Goal: Transaction & Acquisition: Purchase product/service

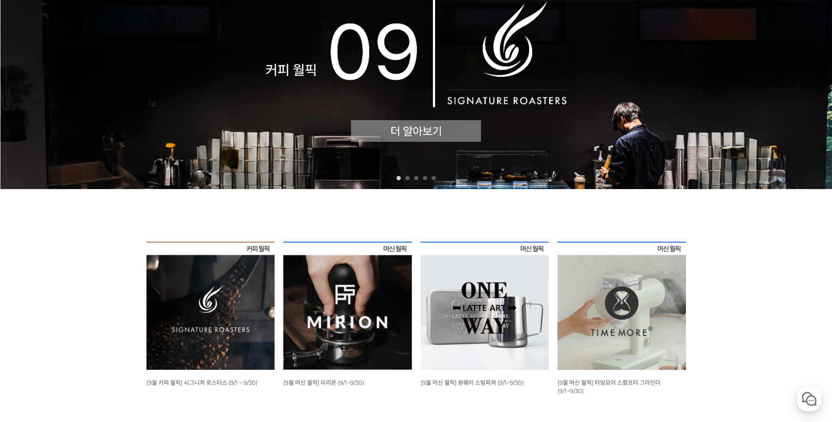
scroll to position [175, 0]
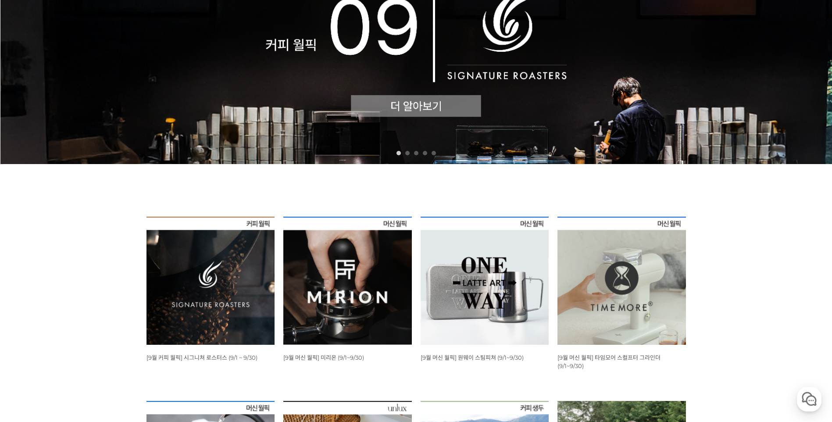
click at [220, 289] on img at bounding box center [210, 281] width 128 height 128
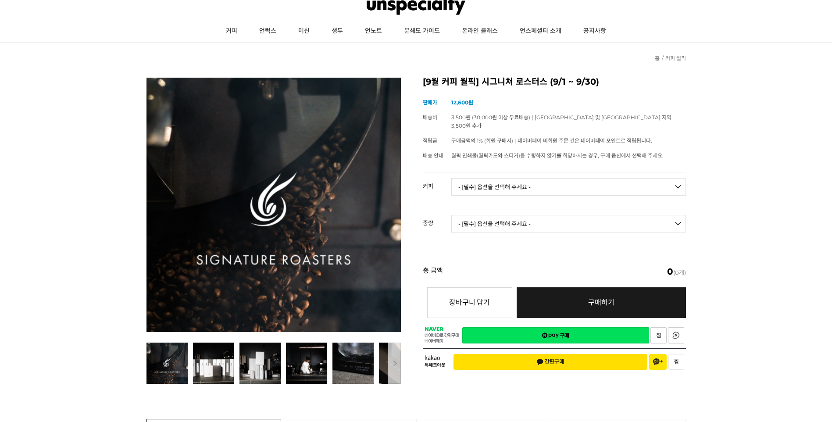
scroll to position [44, 0]
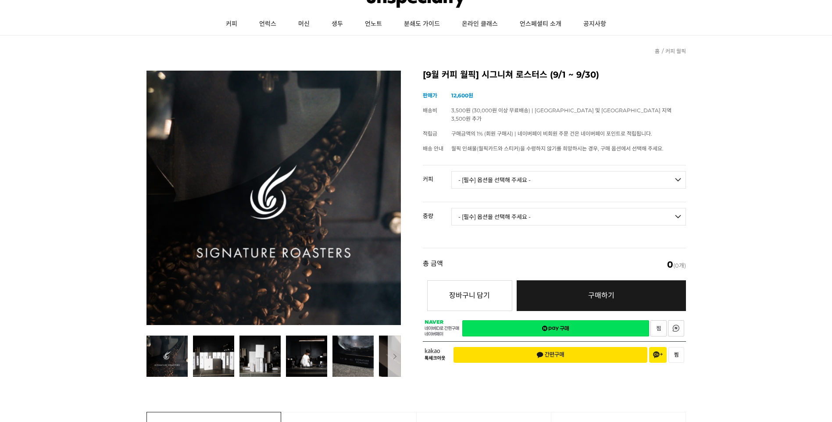
click at [564, 177] on select "- [필수] 옵션을 선택해 주세요 - ------------------- 언스페셜티 분쇄도 가이드 종이(주문 1건당 최대 1개 제공) 월픽 인…" at bounding box center [568, 180] width 235 height 18
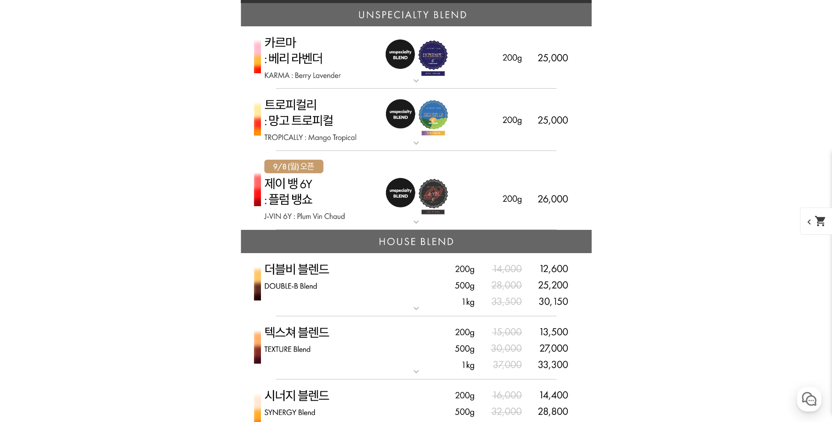
scroll to position [2149, 0]
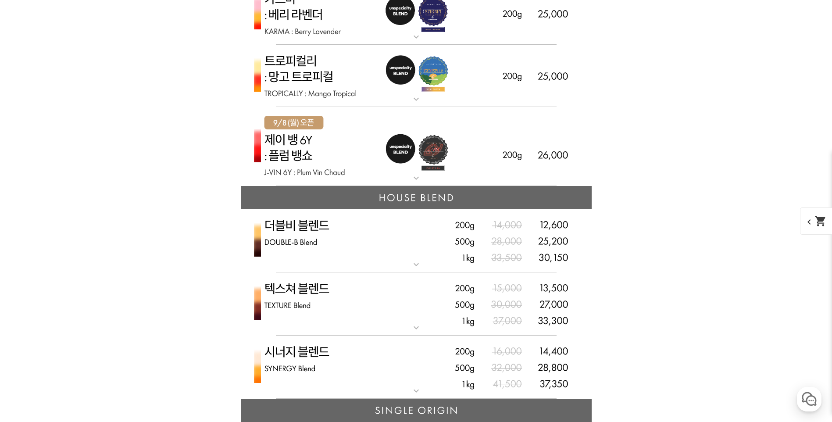
click at [412, 171] on img at bounding box center [416, 146] width 351 height 79
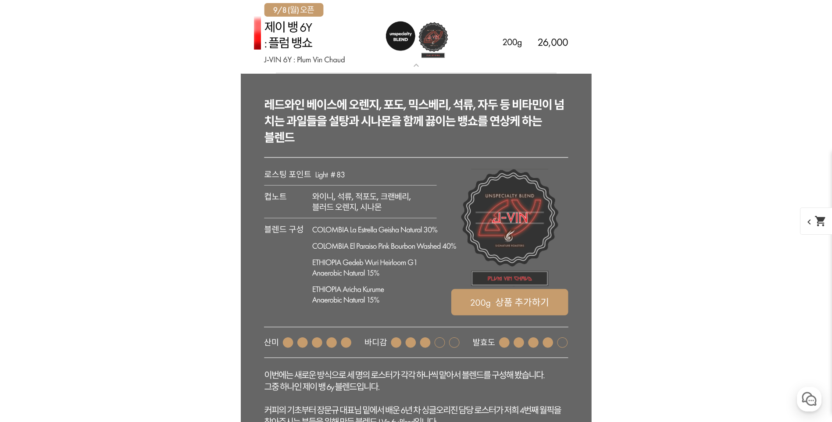
scroll to position [2280, 0]
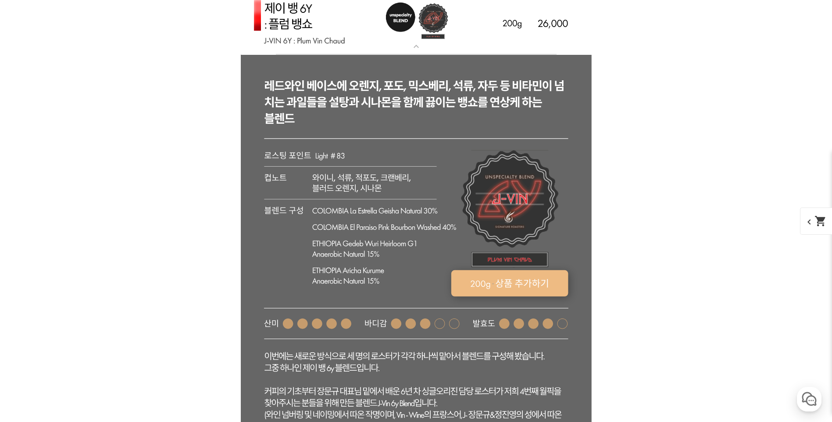
click at [520, 289] on rect at bounding box center [509, 283] width 117 height 26
select select "[9.8 오픈] 제이 뱅 6y - 자두 뱅쇼 (언스페셜티 블렌드)"
select select "200g"
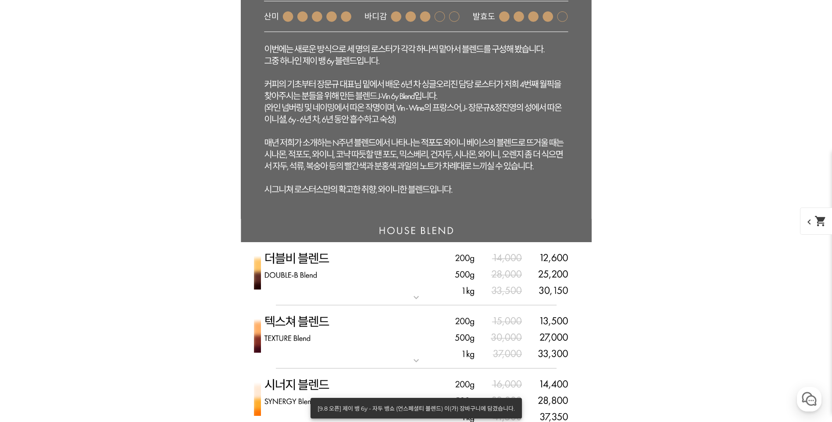
scroll to position [2806, 0]
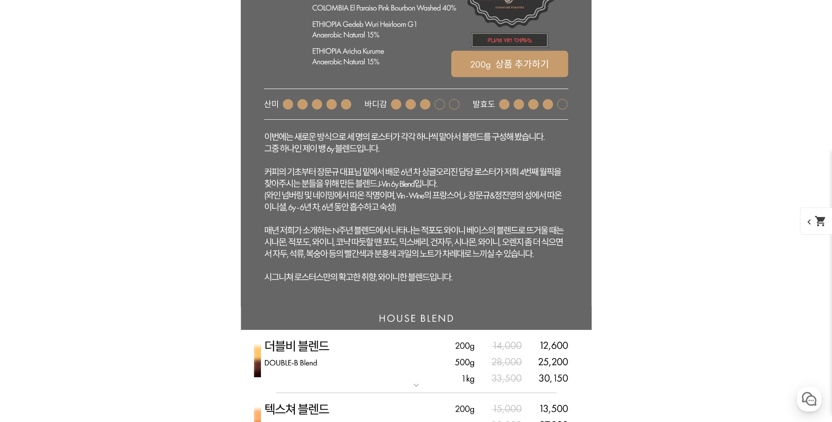
drag, startPoint x: 432, startPoint y: 269, endPoint x: 438, endPoint y: 265, distance: 7.5
click at [434, 268] on rect at bounding box center [416, 70] width 351 height 471
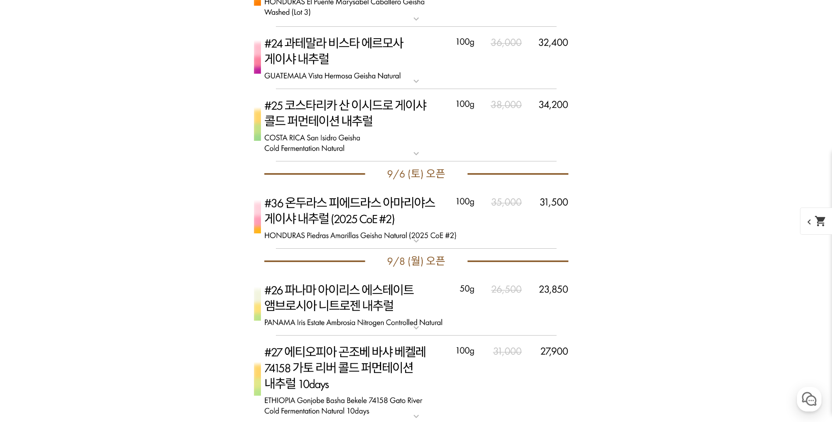
scroll to position [3837, 0]
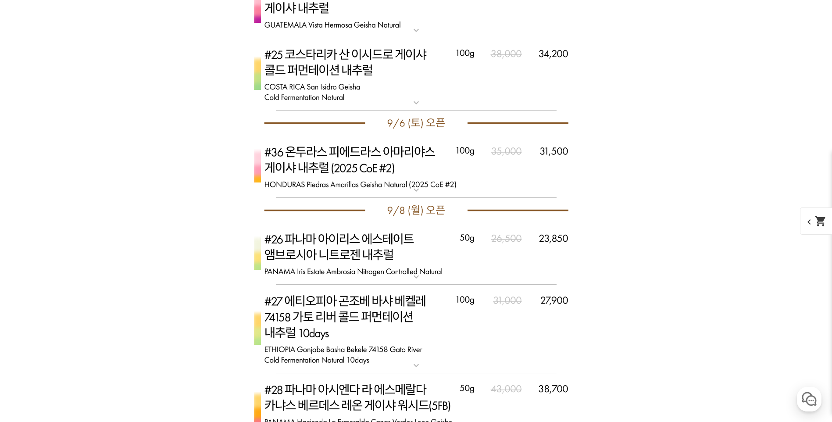
click at [368, 174] on img at bounding box center [416, 166] width 351 height 62
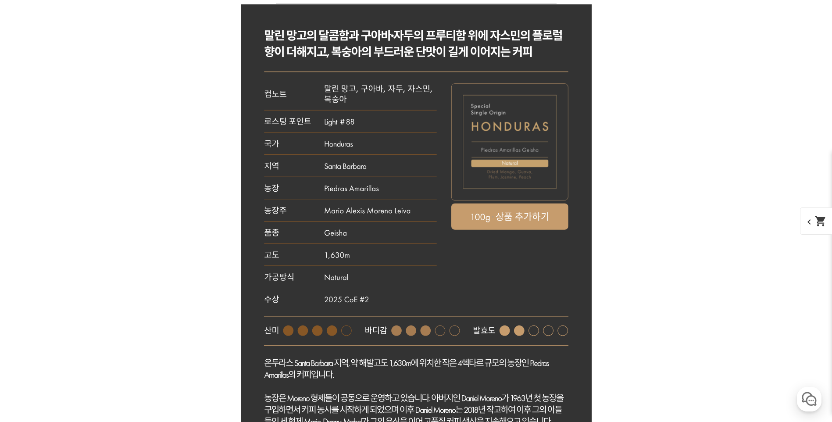
scroll to position [3924, 0]
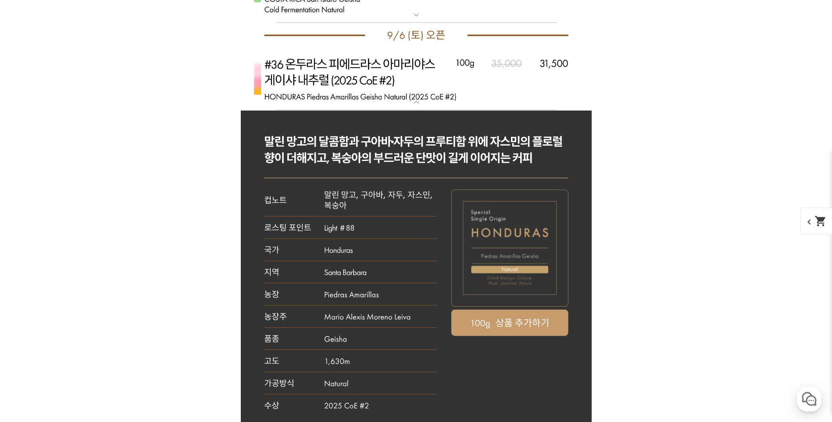
click at [410, 77] on img at bounding box center [416, 79] width 351 height 62
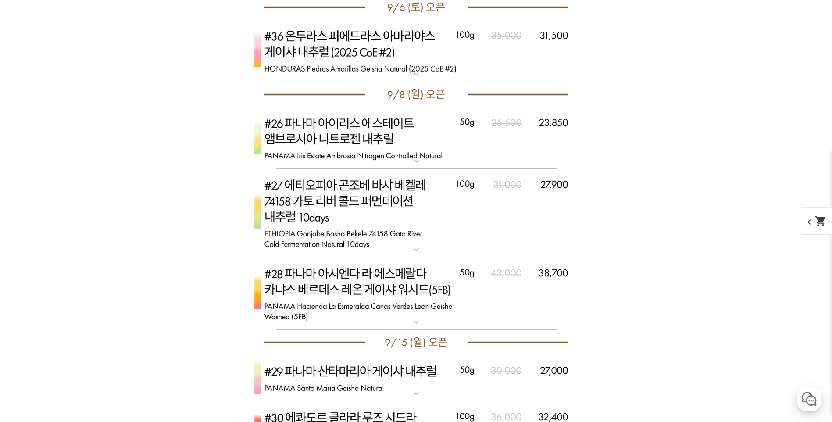
scroll to position [3968, 0]
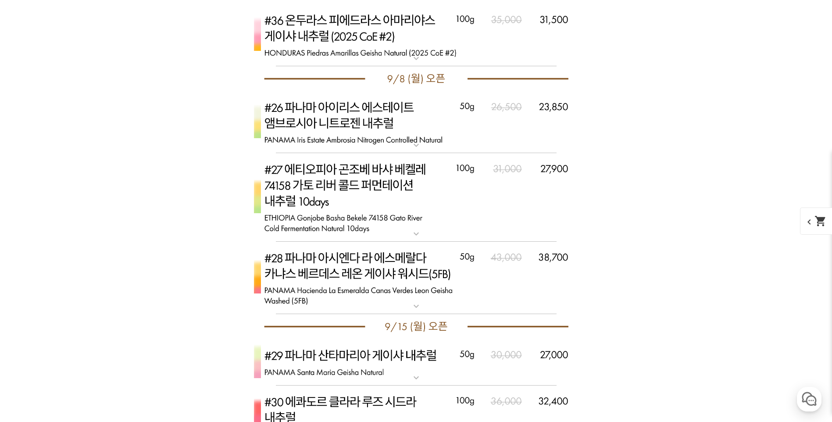
click at [390, 221] on img at bounding box center [416, 197] width 351 height 89
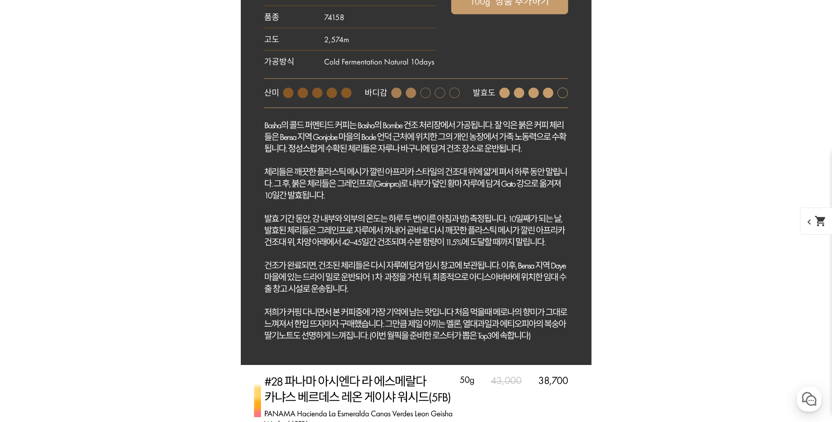
scroll to position [4494, 0]
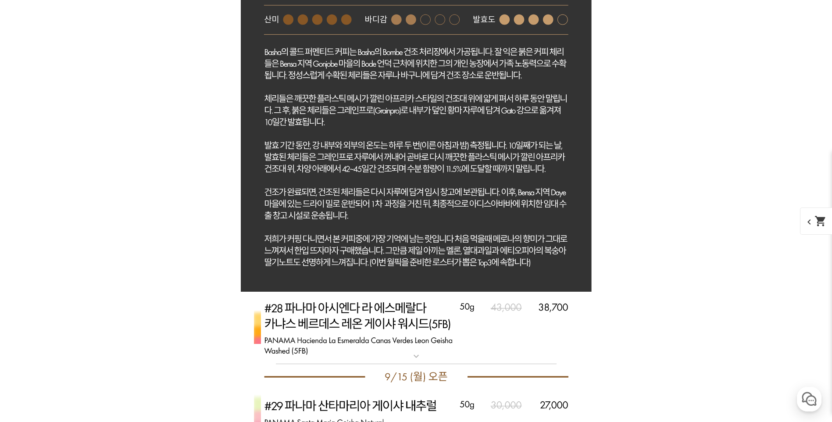
click at [330, 327] on img at bounding box center [416, 328] width 351 height 73
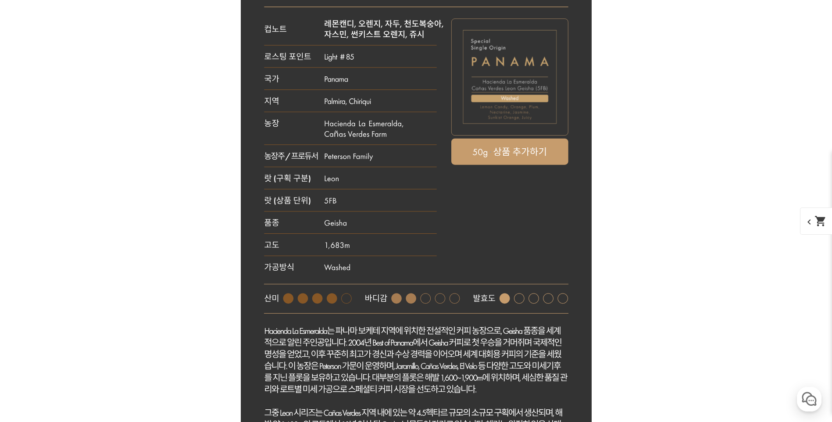
scroll to position [5021, 0]
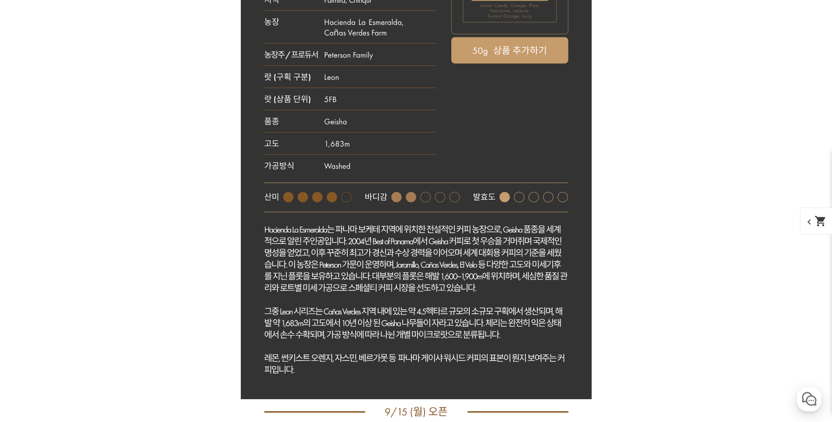
click at [417, 273] on rect at bounding box center [416, 118] width 351 height 561
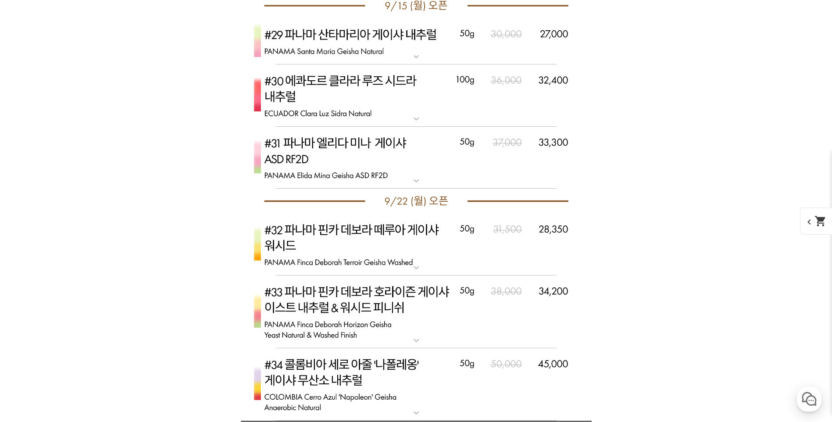
scroll to position [4863, 0]
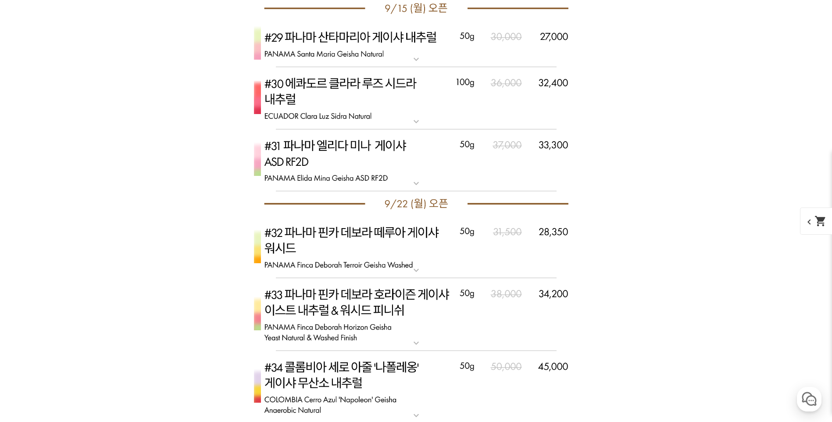
click at [385, 113] on img at bounding box center [416, 98] width 351 height 62
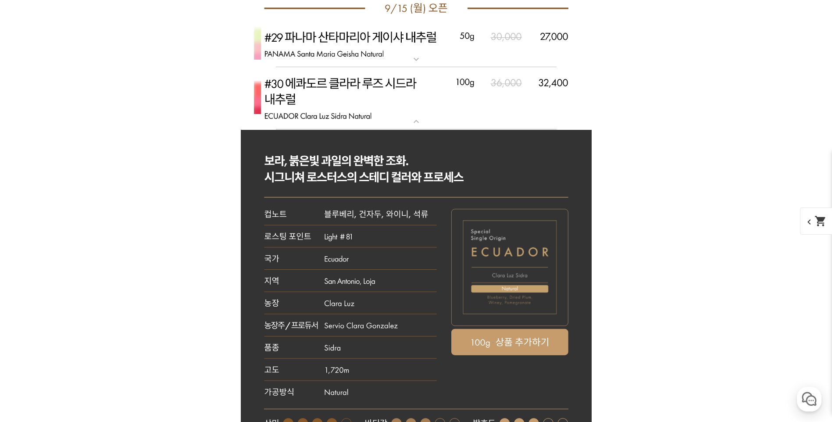
click at [367, 110] on img at bounding box center [416, 98] width 351 height 62
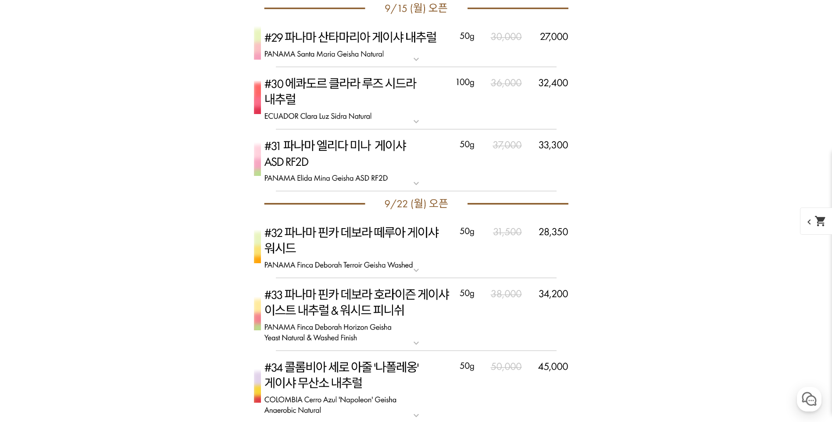
click at [381, 53] on img at bounding box center [416, 44] width 351 height 46
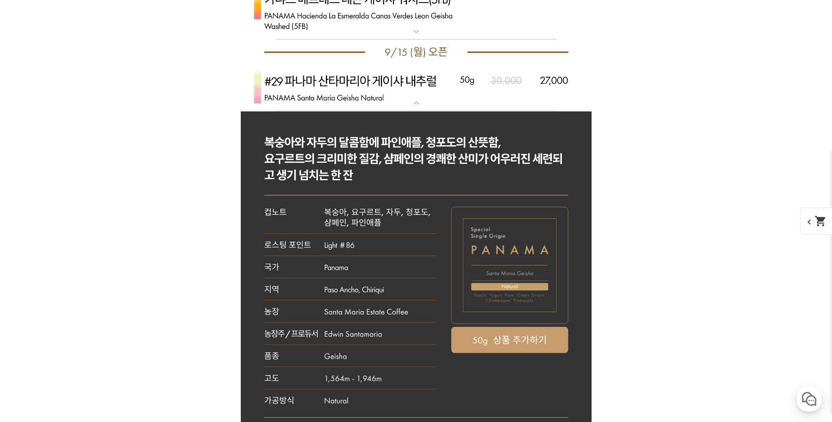
click at [338, 88] on img at bounding box center [416, 88] width 351 height 46
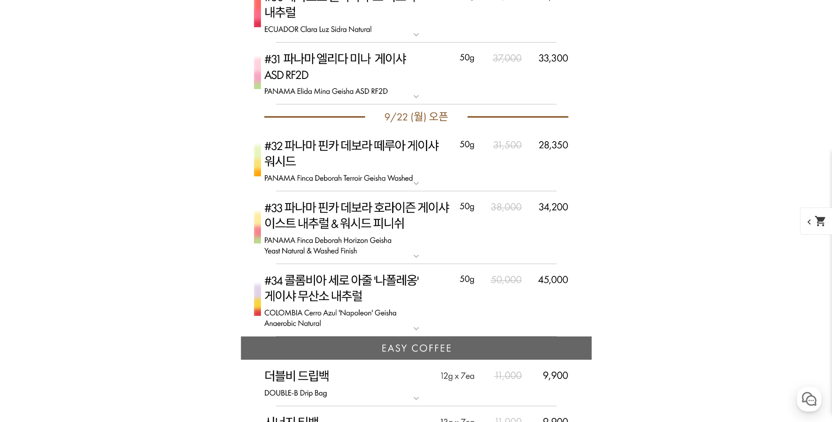
scroll to position [4950, 0]
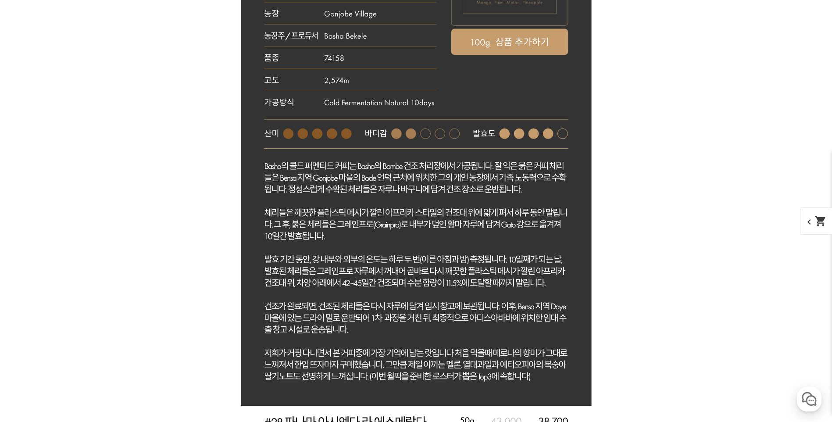
click at [353, 251] on rect at bounding box center [416, 117] width 351 height 577
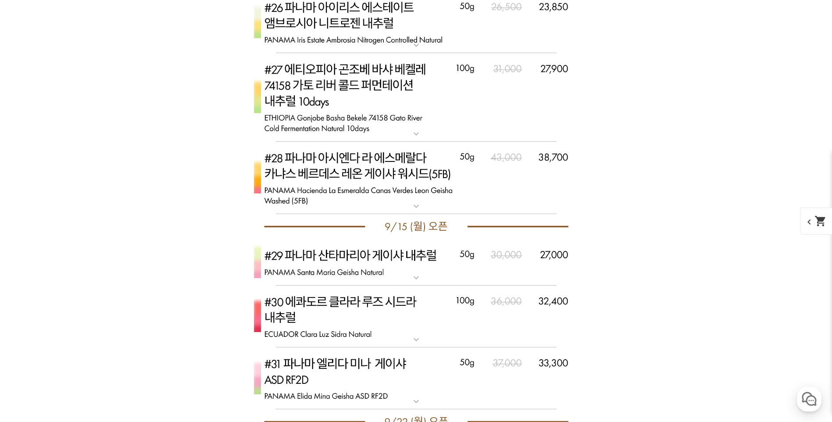
scroll to position [4047, 0]
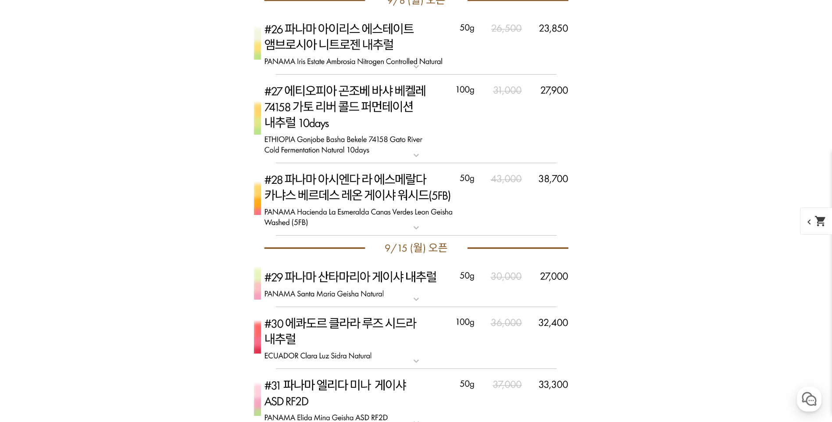
click at [334, 133] on img at bounding box center [416, 119] width 351 height 89
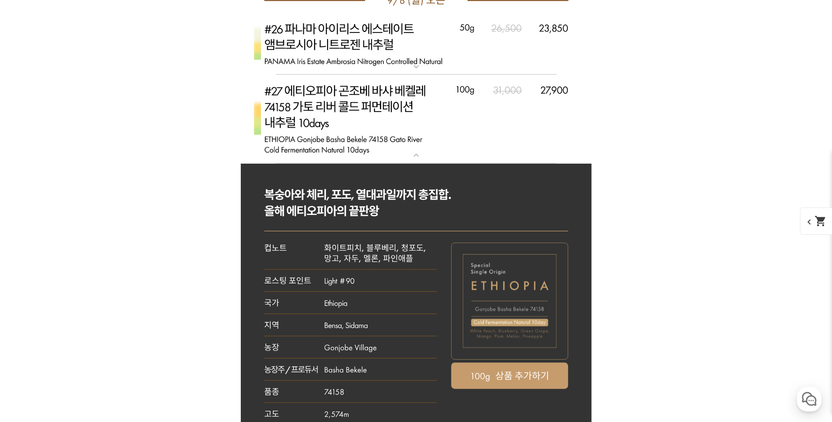
click at [383, 144] on img at bounding box center [416, 119] width 351 height 89
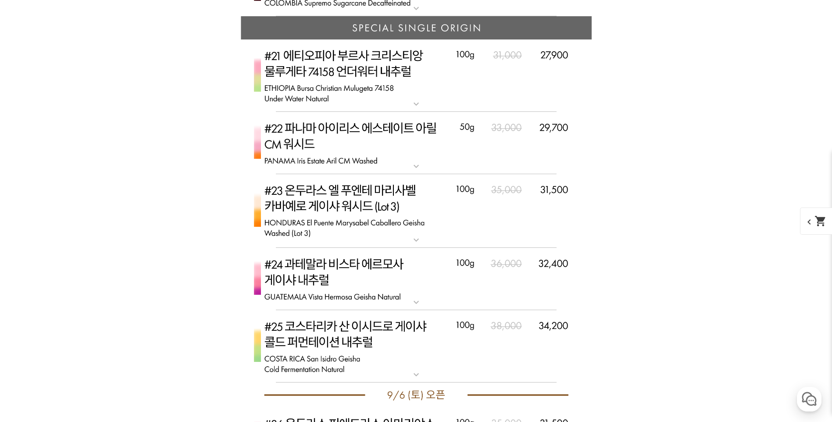
scroll to position [3564, 0]
click at [349, 57] on img at bounding box center [416, 76] width 351 height 73
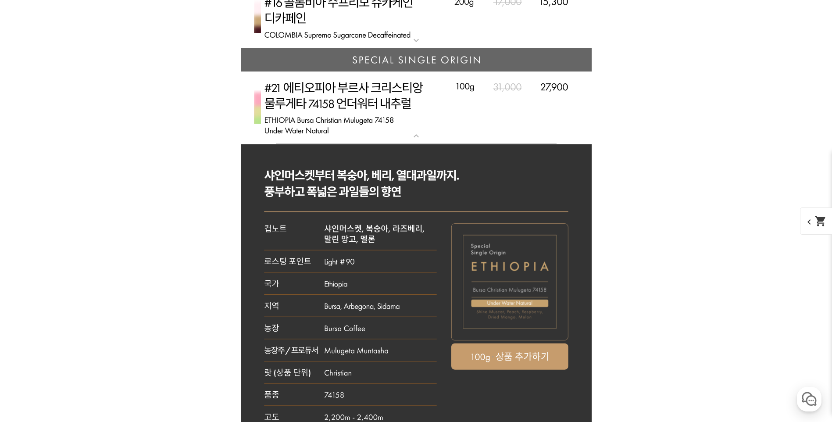
scroll to position [3521, 0]
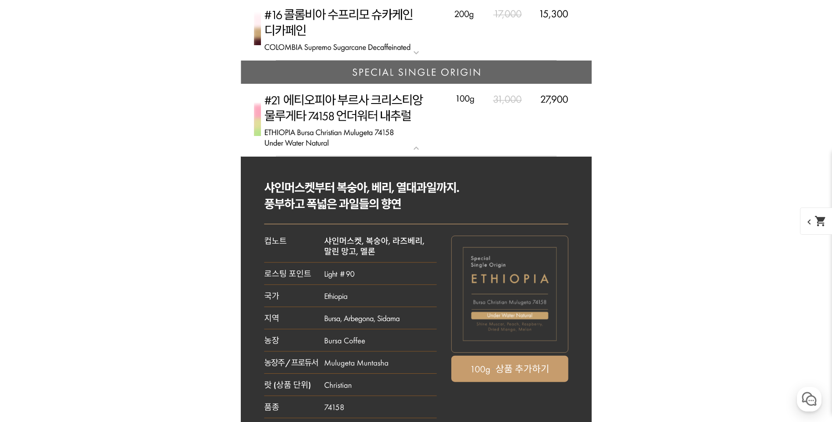
drag, startPoint x: 371, startPoint y: 130, endPoint x: 349, endPoint y: 153, distance: 32.2
click at [370, 133] on img at bounding box center [416, 120] width 351 height 73
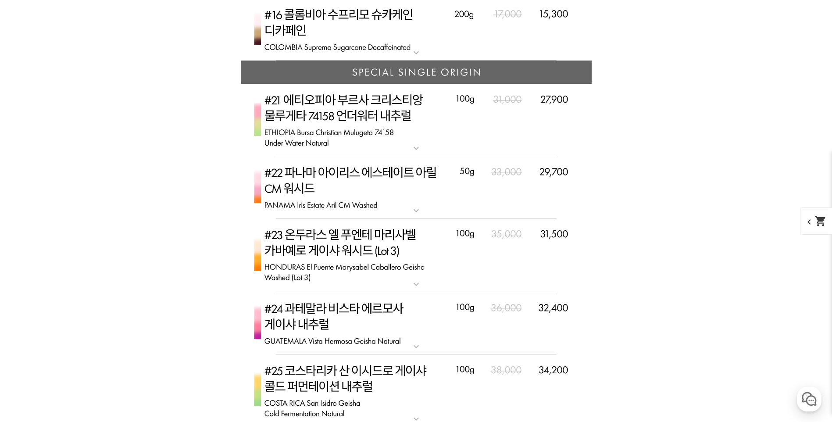
scroll to position [3564, 0]
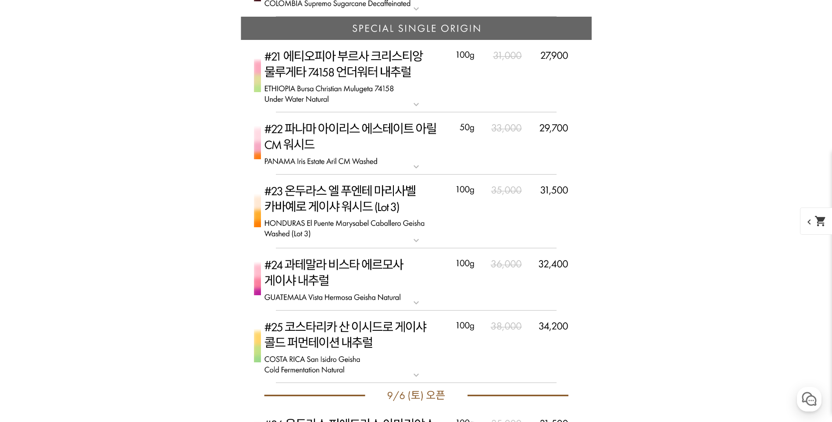
click at [321, 159] on img at bounding box center [416, 143] width 351 height 62
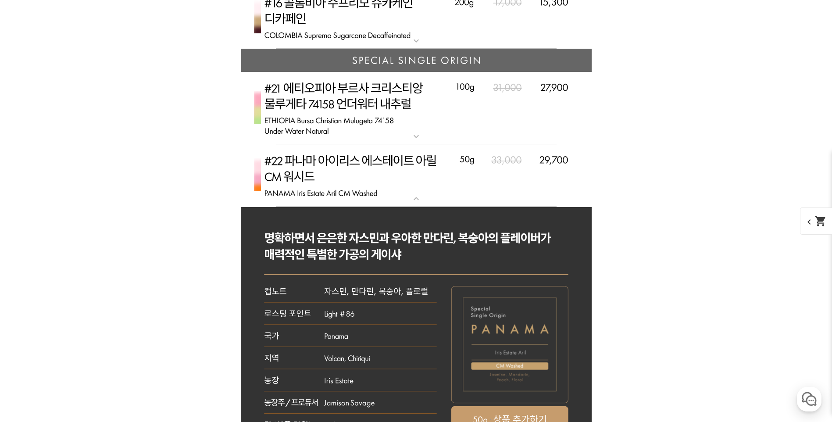
scroll to position [3521, 0]
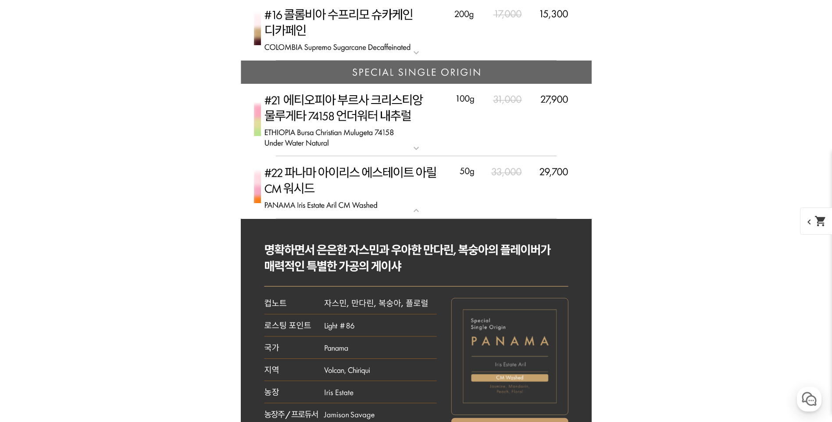
click at [336, 175] on img at bounding box center [416, 187] width 351 height 62
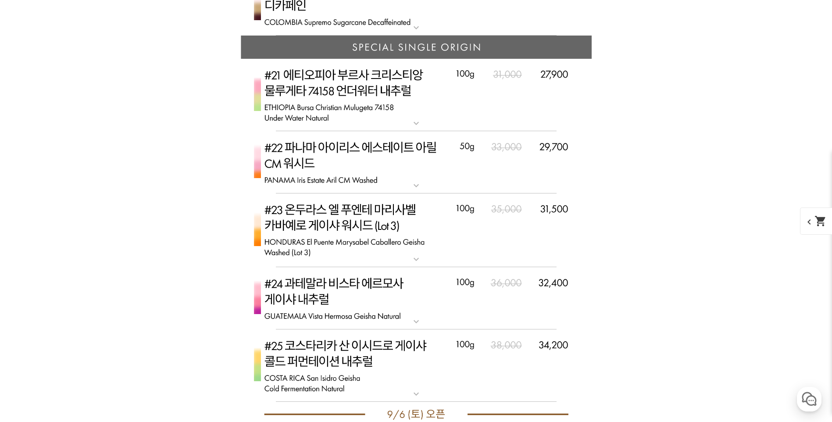
scroll to position [3564, 0]
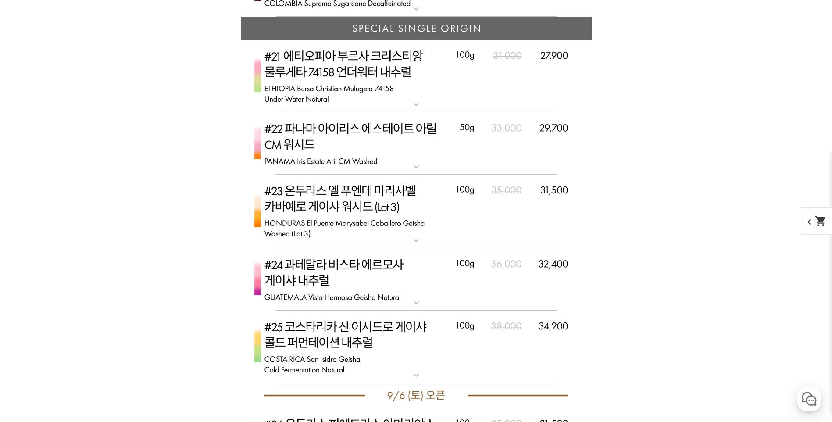
click at [337, 281] on img at bounding box center [416, 279] width 351 height 62
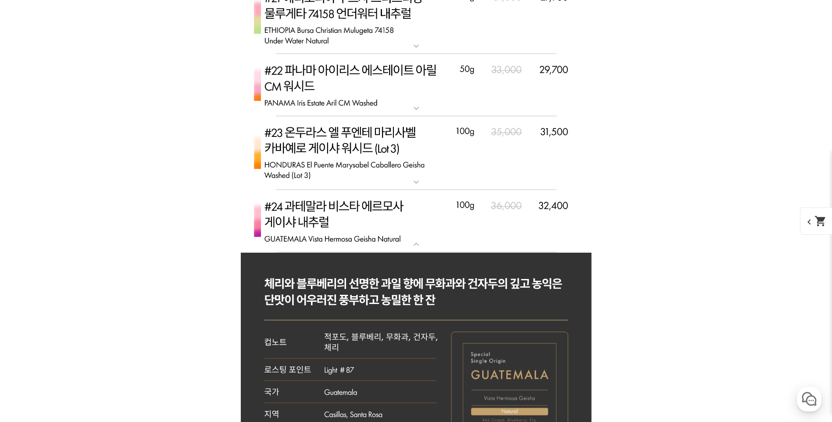
scroll to position [3696, 0]
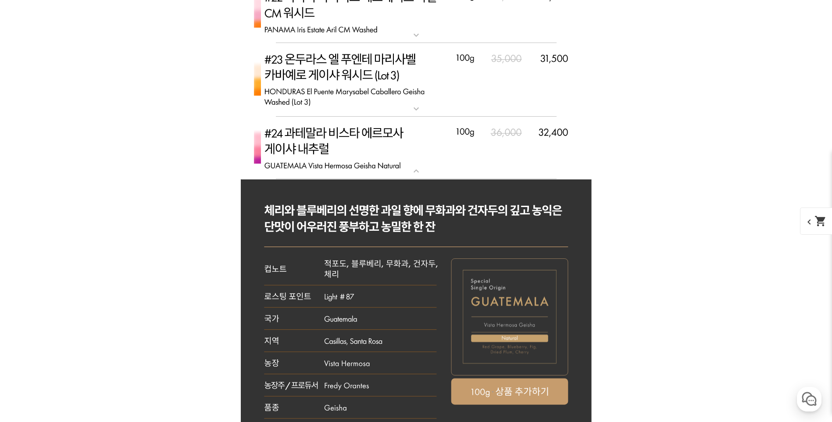
click at [323, 149] on img at bounding box center [416, 148] width 351 height 62
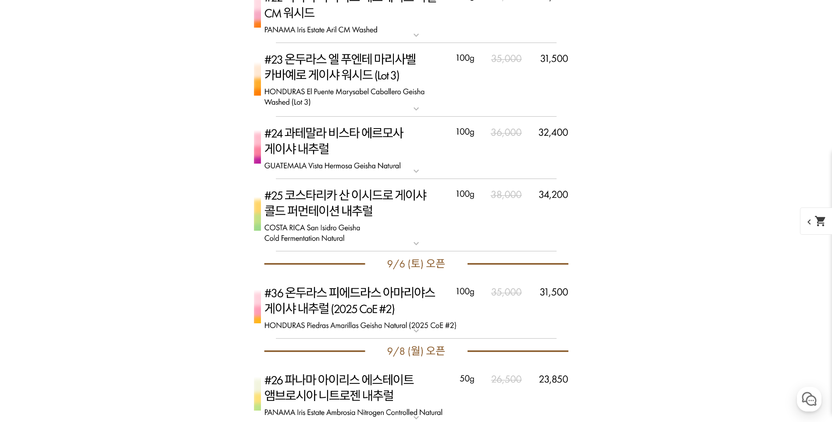
click at [327, 214] on img at bounding box center [416, 215] width 351 height 73
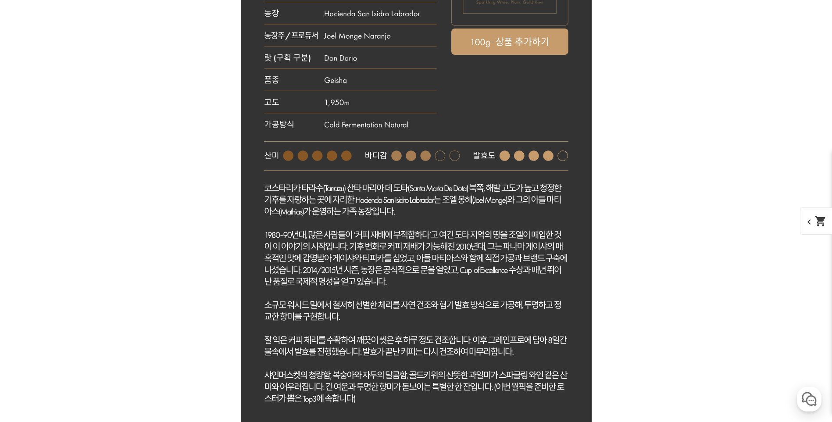
scroll to position [4354, 0]
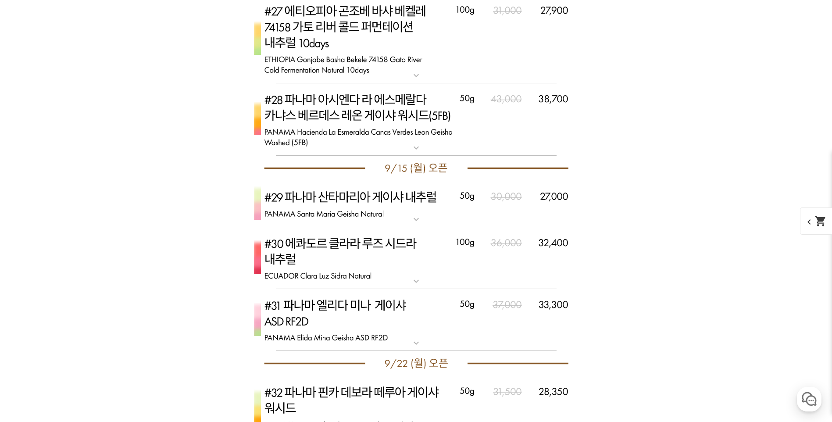
scroll to position [4237, 0]
